Goal: Communication & Community: Connect with others

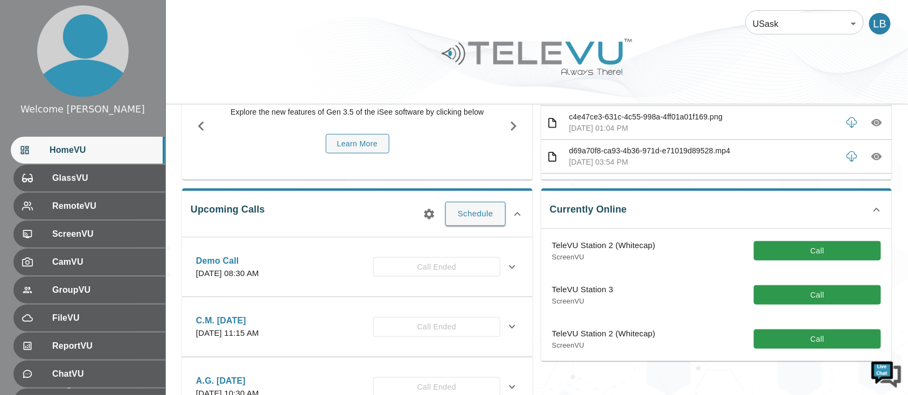
scroll to position [72, 0]
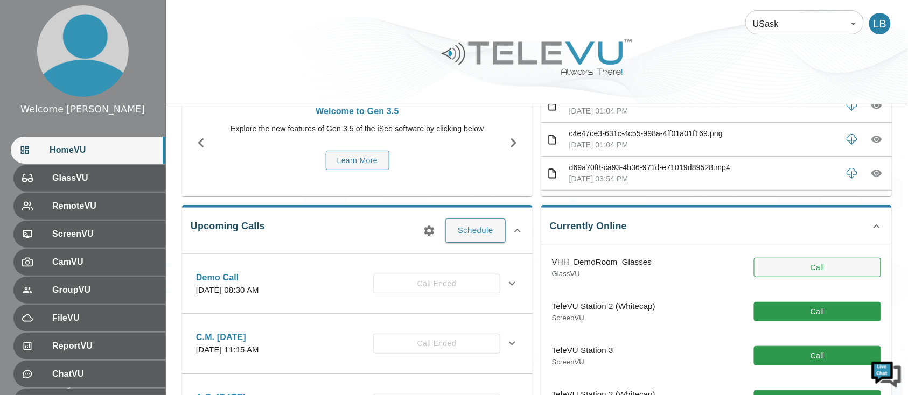
click at [788, 272] on button "Call" at bounding box center [817, 268] width 127 height 20
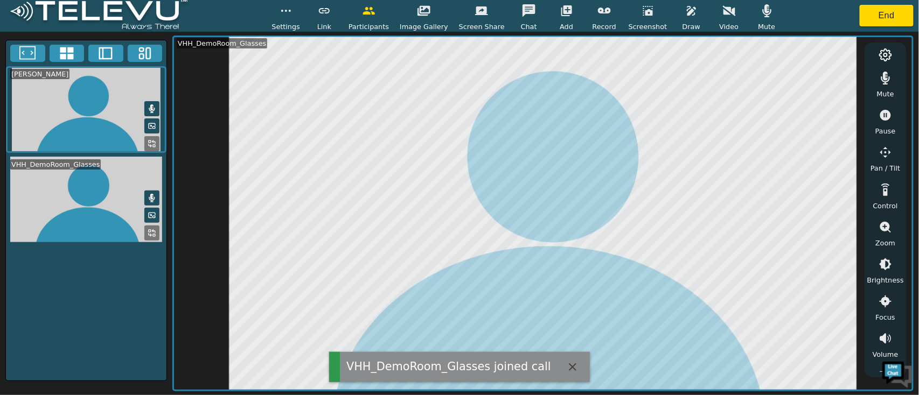
click at [760, 6] on icon "button" at bounding box center [766, 10] width 13 height 13
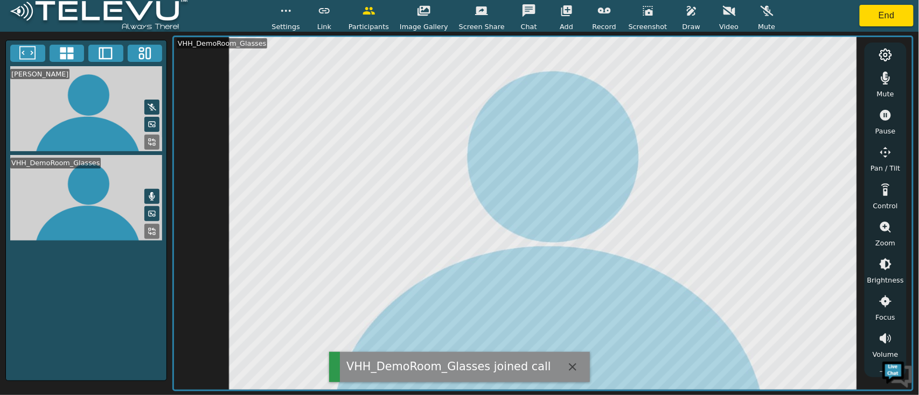
click at [873, 88] on div "Mute" at bounding box center [885, 83] width 27 height 32
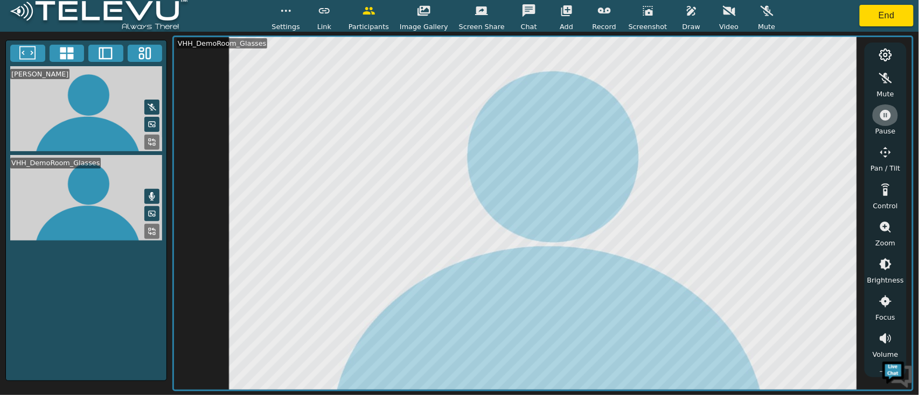
click at [880, 117] on icon "button" at bounding box center [885, 115] width 13 height 13
click at [683, 26] on span "Draw" at bounding box center [691, 27] width 18 height 10
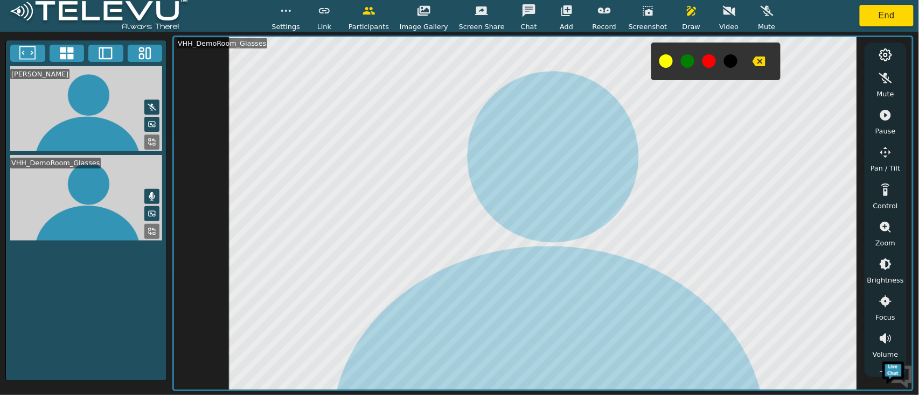
click at [752, 62] on icon "button" at bounding box center [758, 61] width 13 height 13
click at [752, 67] on icon "button" at bounding box center [758, 61] width 13 height 13
click at [682, 23] on span "Draw" at bounding box center [691, 27] width 18 height 10
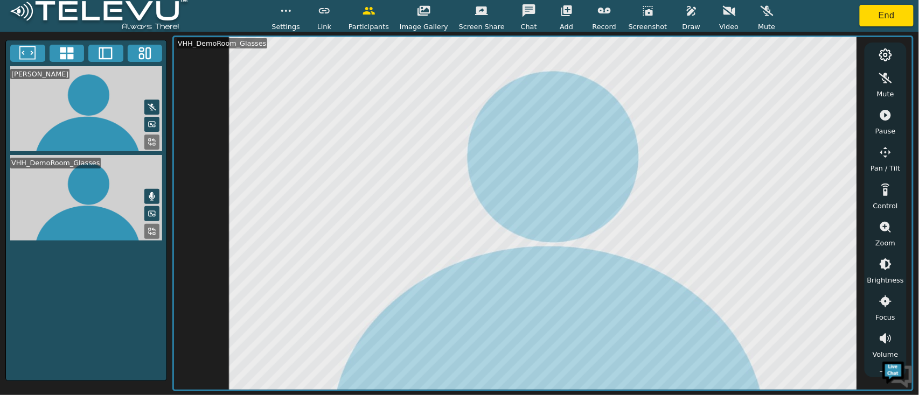
click at [889, 114] on icon "button" at bounding box center [885, 115] width 11 height 11
click at [889, 22] on button "End" at bounding box center [886, 16] width 54 height 22
